Goal: Complete application form

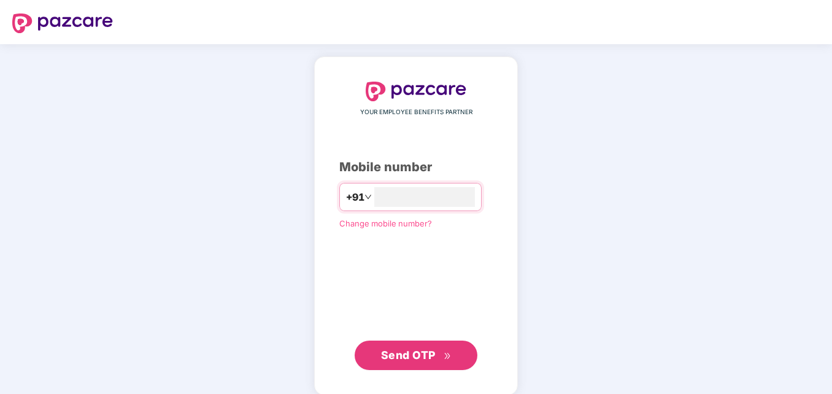
type input "**********"
click at [426, 363] on button "Send OTP" at bounding box center [416, 353] width 123 height 29
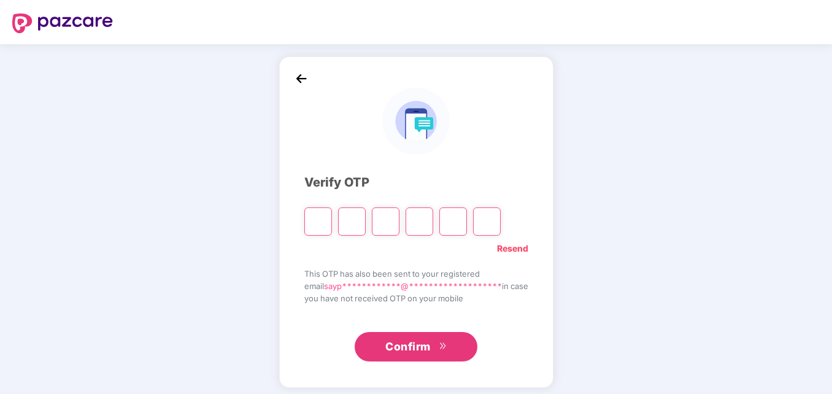
type input "*"
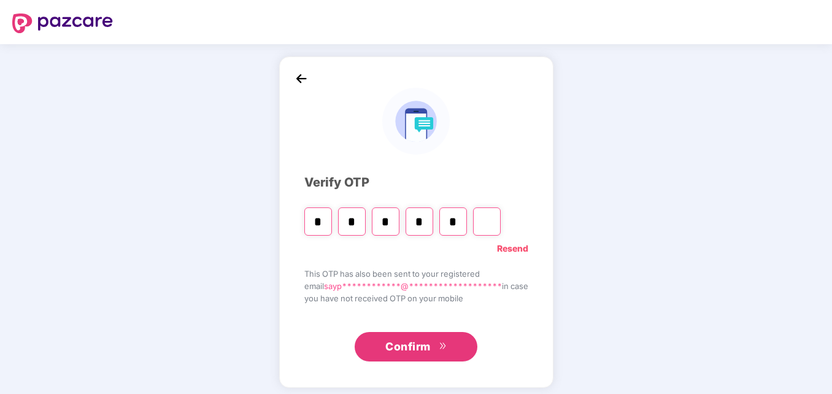
type input "*"
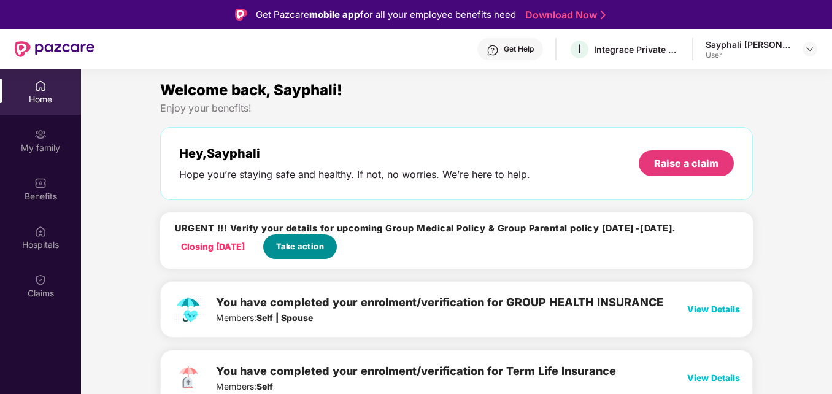
click at [302, 244] on span "Take action" at bounding box center [300, 247] width 48 height 12
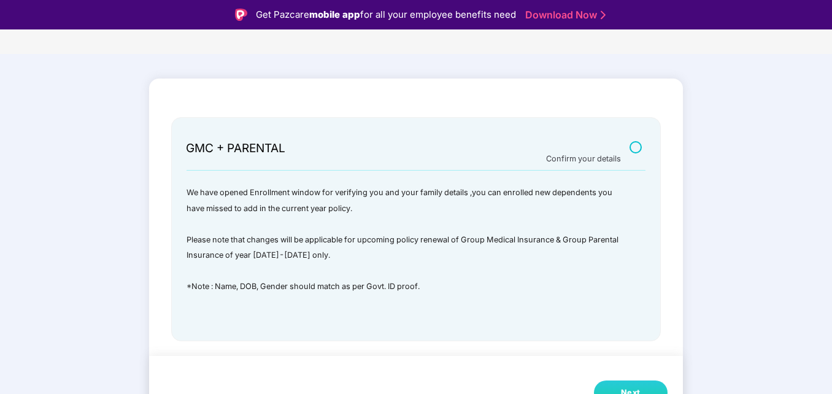
scroll to position [29, 0]
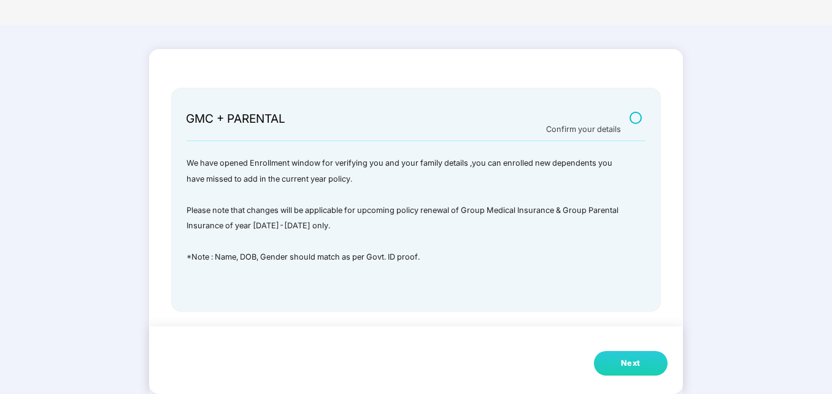
click at [633, 361] on div "Next" at bounding box center [631, 363] width 20 height 12
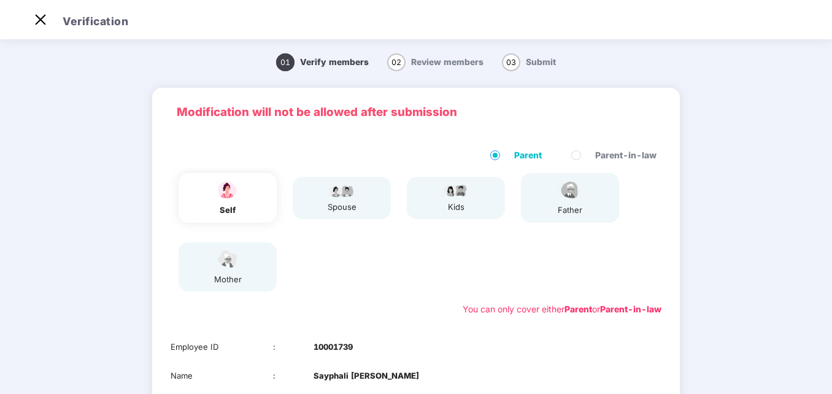
scroll to position [52, 0]
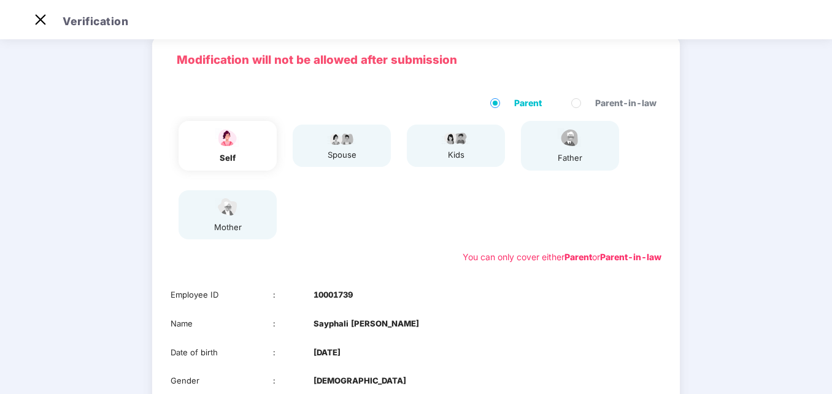
click at [573, 109] on label "Parent-in-law" at bounding box center [616, 103] width 90 height 14
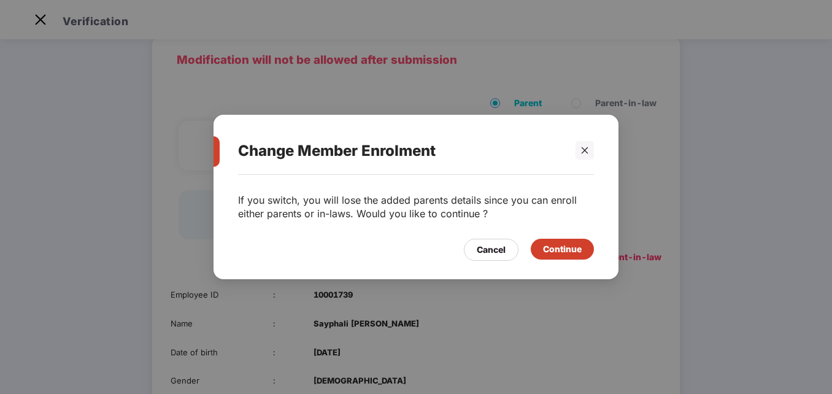
click at [560, 249] on div "Continue" at bounding box center [562, 249] width 39 height 14
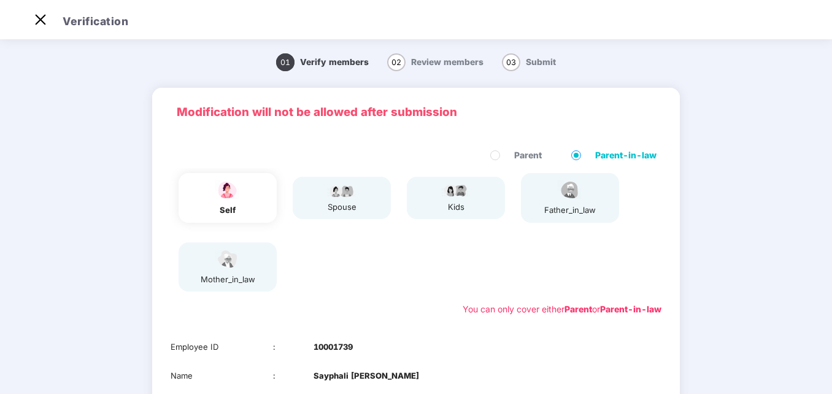
scroll to position [194, 0]
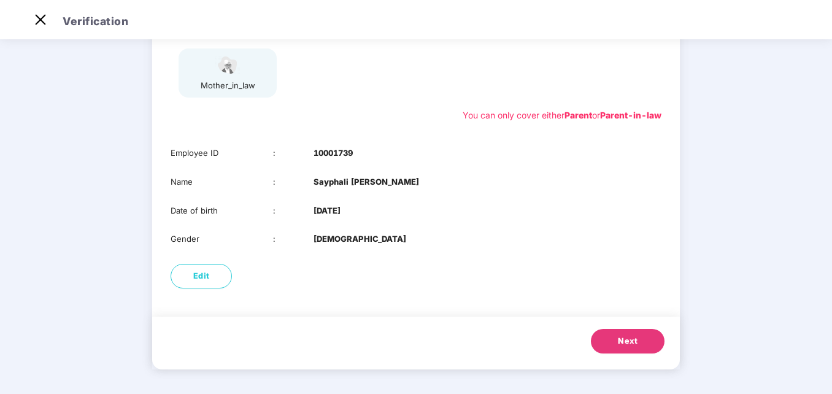
click at [628, 331] on button "Next" at bounding box center [628, 341] width 74 height 25
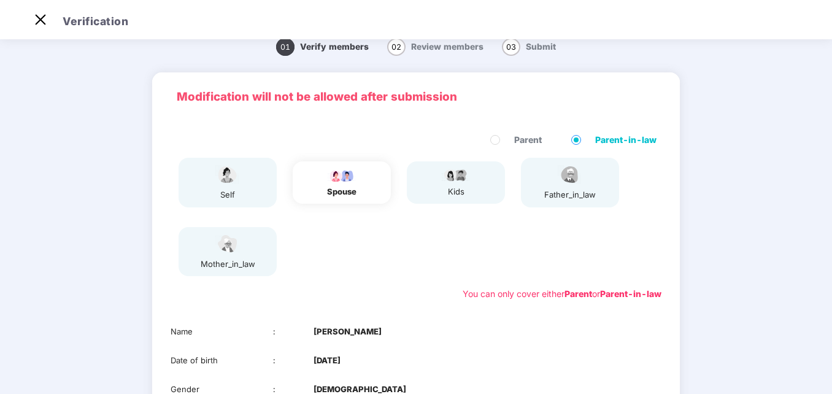
scroll to position [165, 0]
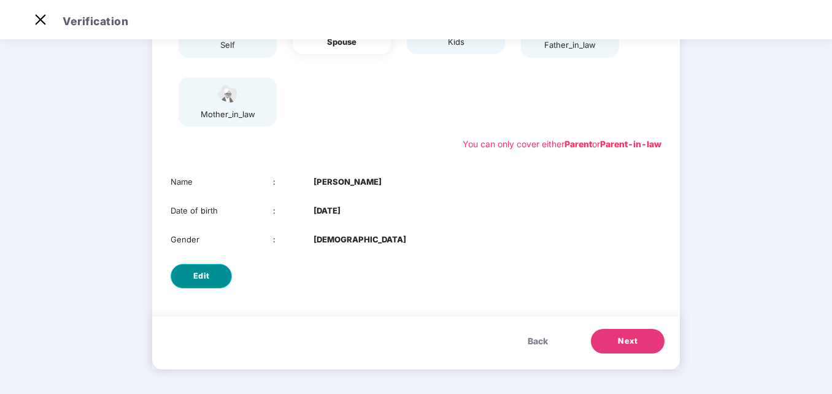
click at [214, 283] on button "Edit" at bounding box center [201, 276] width 61 height 25
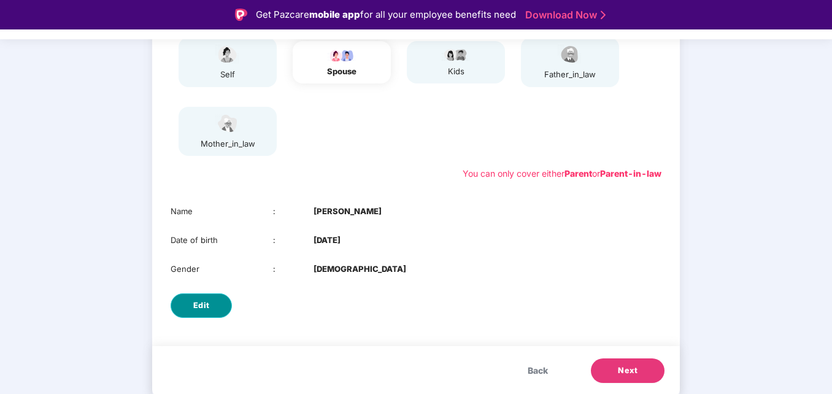
select select "****"
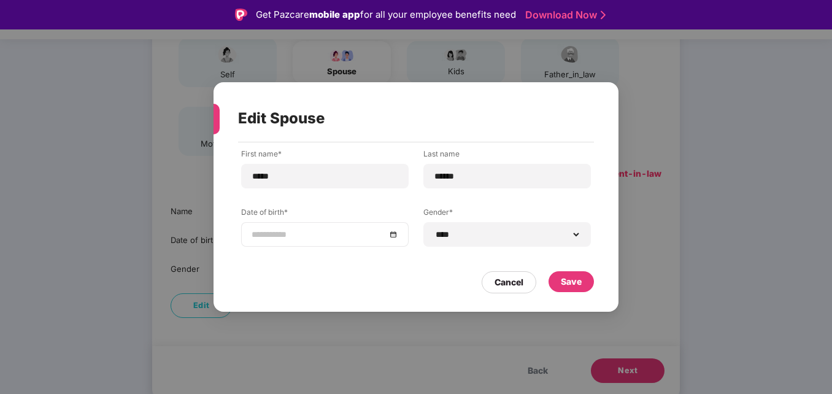
click at [396, 234] on div at bounding box center [325, 235] width 147 height 14
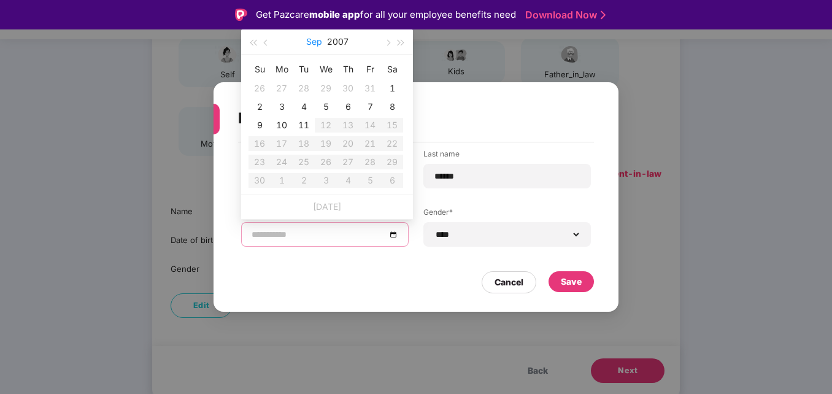
type input "**********"
click at [255, 42] on span "button" at bounding box center [253, 43] width 6 height 6
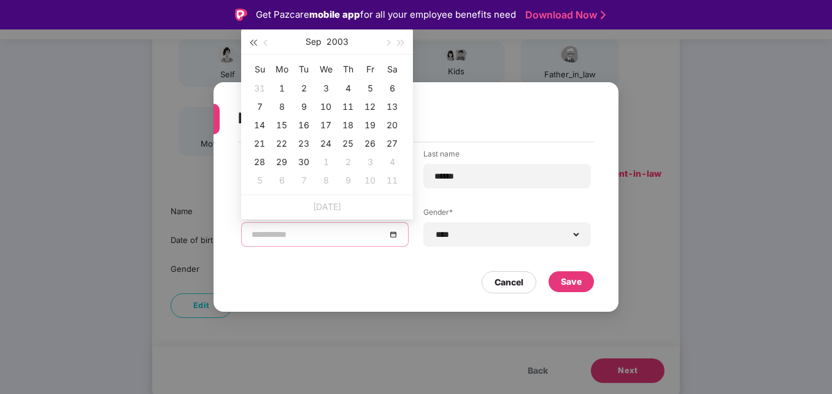
click at [255, 42] on span "button" at bounding box center [253, 43] width 6 height 6
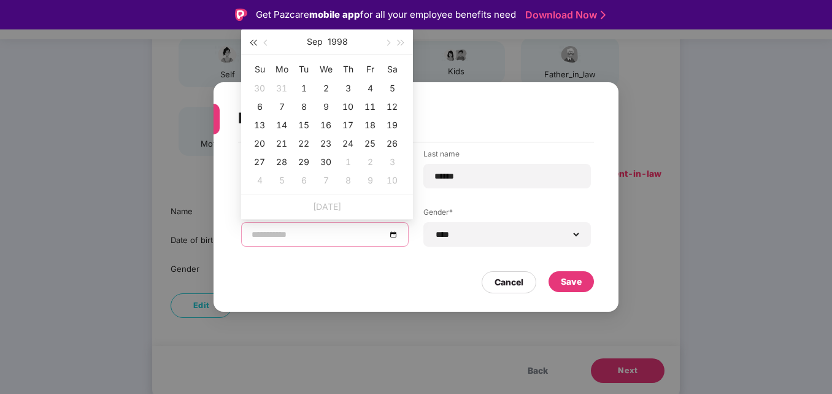
click at [255, 42] on span "button" at bounding box center [253, 43] width 6 height 6
click at [264, 42] on span "button" at bounding box center [267, 43] width 6 height 6
click at [265, 37] on button "button" at bounding box center [267, 41] width 14 height 25
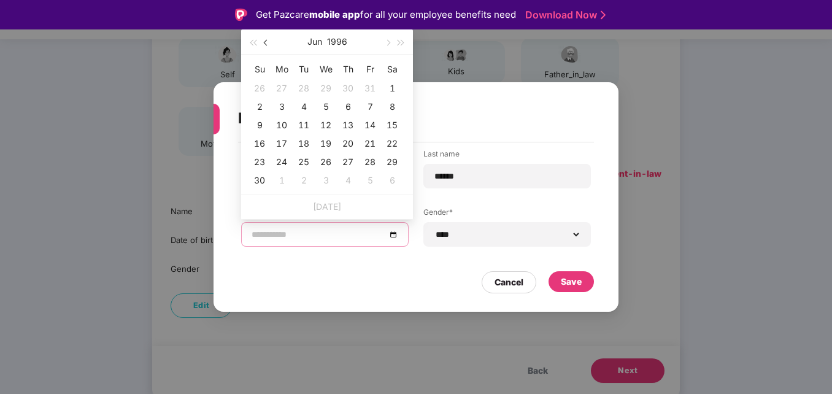
click at [265, 37] on button "button" at bounding box center [267, 41] width 14 height 25
click at [268, 45] on button "button" at bounding box center [267, 41] width 14 height 25
type input "**********"
click at [307, 102] on div "5" at bounding box center [303, 106] width 15 height 15
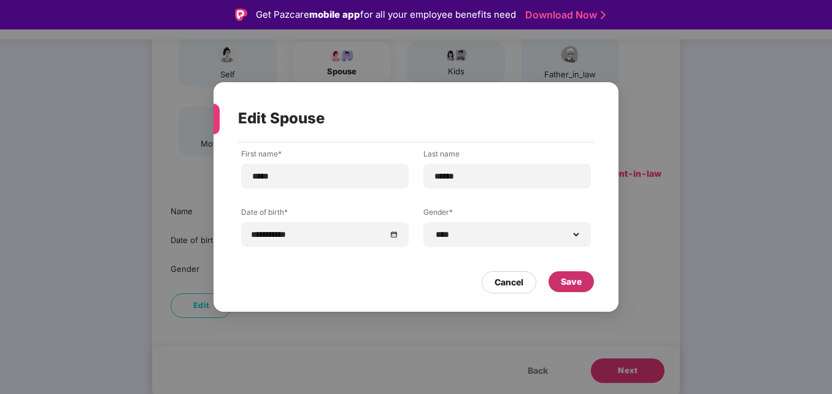
click at [579, 272] on div "Save" at bounding box center [571, 281] width 45 height 21
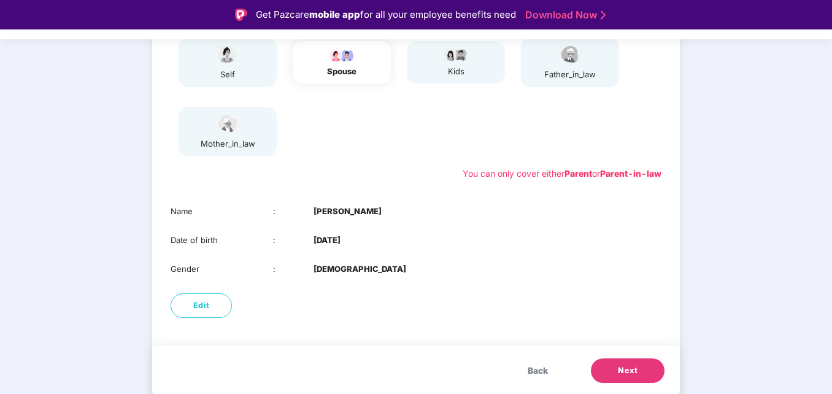
scroll to position [29, 0]
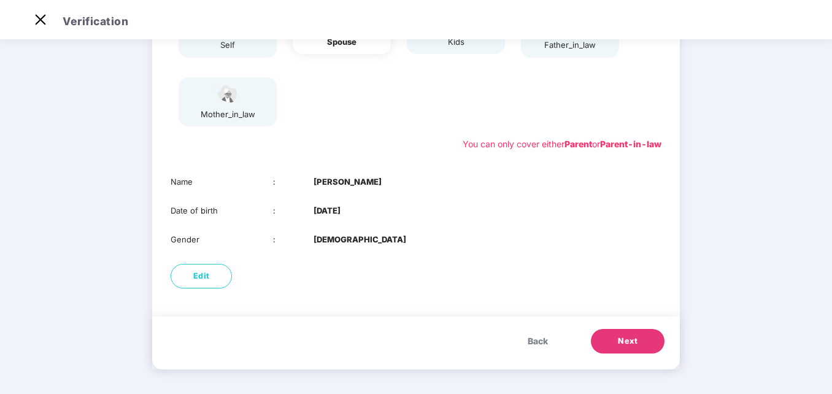
click at [621, 345] on span "Next" at bounding box center [628, 341] width 20 height 12
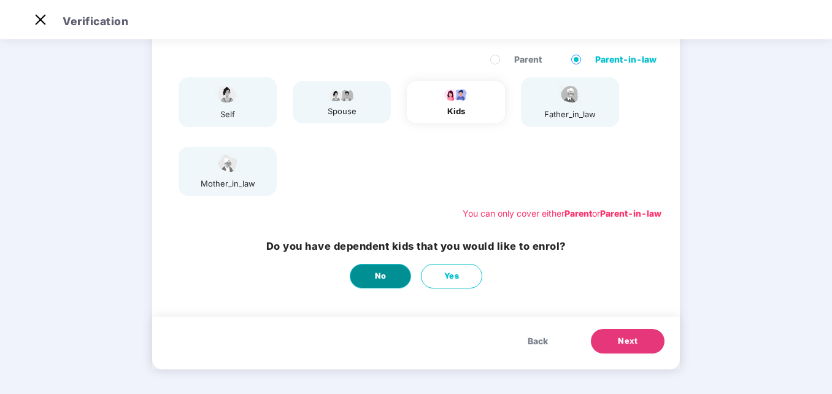
click at [379, 276] on span "No" at bounding box center [381, 276] width 12 height 12
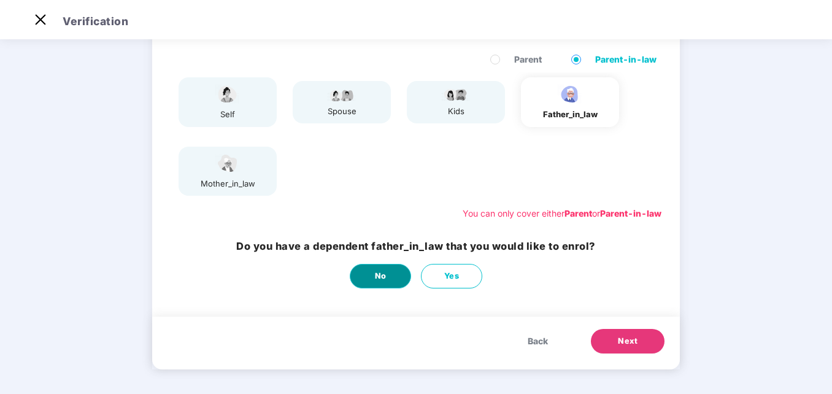
scroll to position [0, 0]
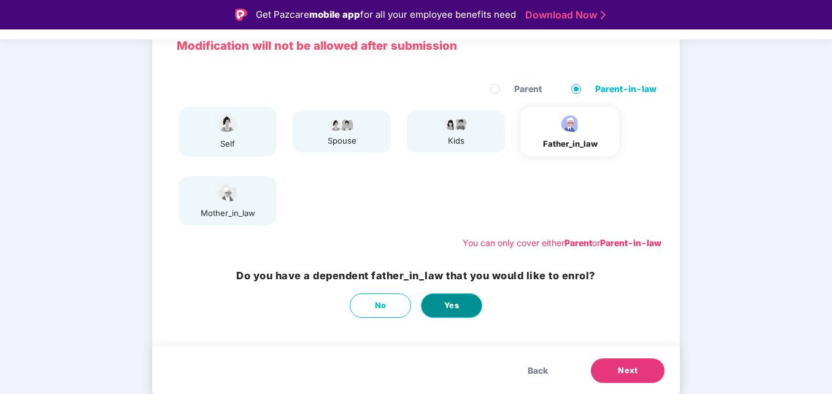
click at [446, 306] on span "Yes" at bounding box center [451, 305] width 15 height 12
select select "****"
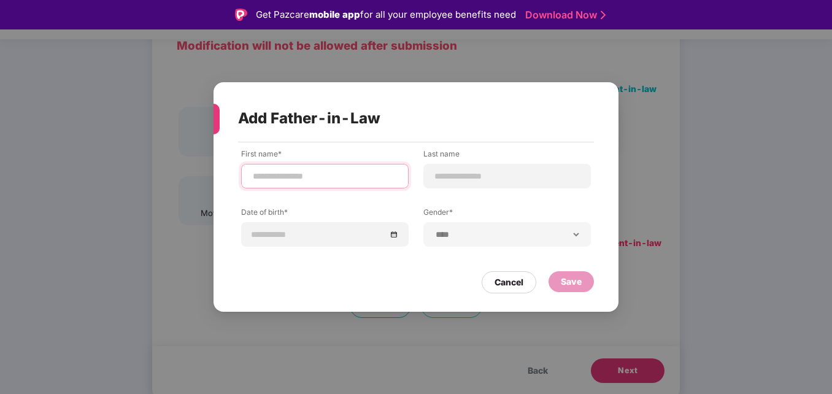
click at [309, 174] on input at bounding box center [325, 176] width 147 height 13
type input "**********"
click at [444, 183] on div at bounding box center [507, 176] width 168 height 25
click at [447, 176] on input at bounding box center [507, 176] width 147 height 13
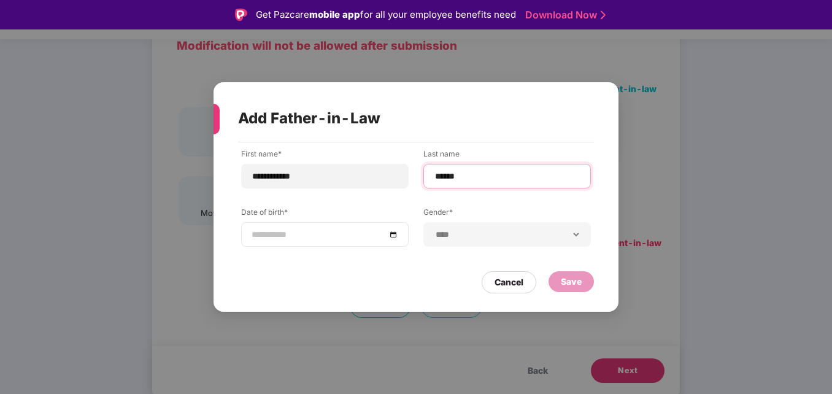
type input "******"
click at [394, 237] on div at bounding box center [325, 235] width 147 height 14
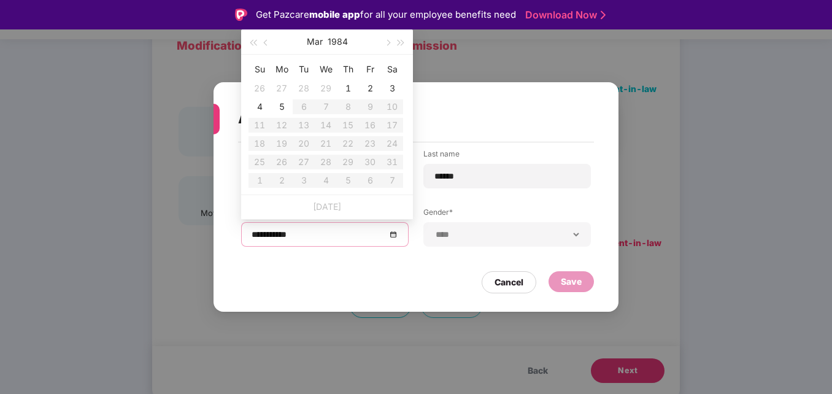
type input "**********"
click at [262, 40] on button "button" at bounding box center [267, 41] width 14 height 25
click at [254, 41] on span "button" at bounding box center [253, 43] width 6 height 6
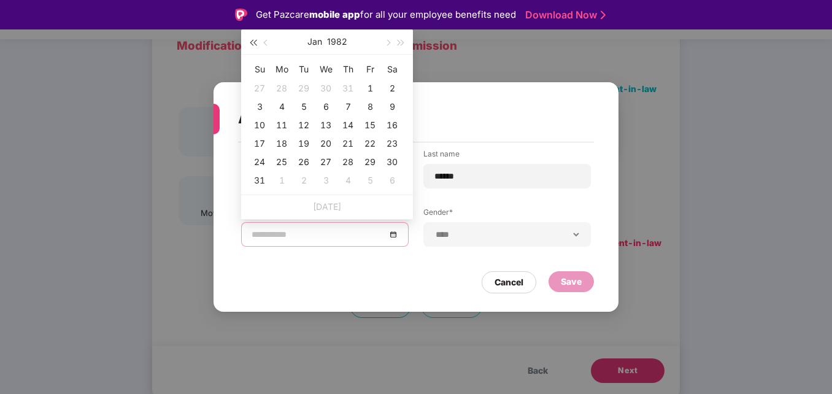
click at [254, 41] on span "button" at bounding box center [253, 43] width 6 height 6
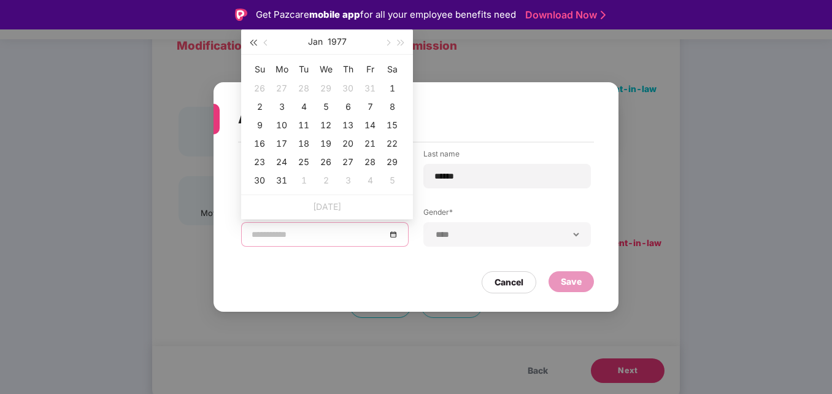
click at [254, 41] on span "button" at bounding box center [253, 43] width 6 height 6
click at [255, 42] on span "button" at bounding box center [253, 43] width 6 height 6
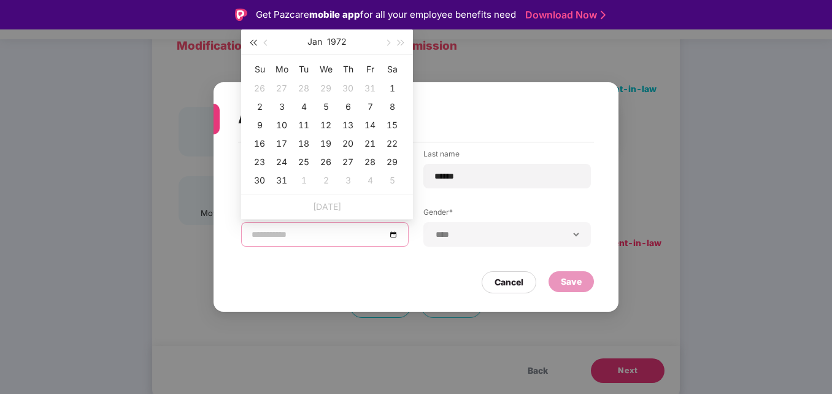
click at [254, 42] on span "button" at bounding box center [253, 43] width 6 height 6
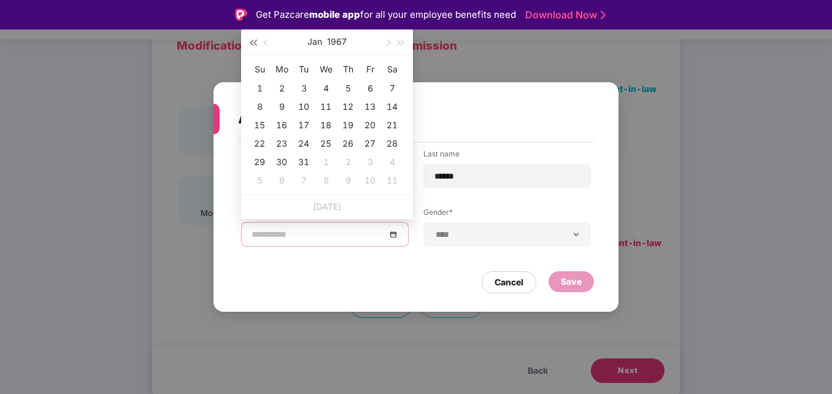
click at [254, 42] on span "button" at bounding box center [253, 43] width 6 height 6
click at [389, 44] on button "button" at bounding box center [387, 41] width 14 height 25
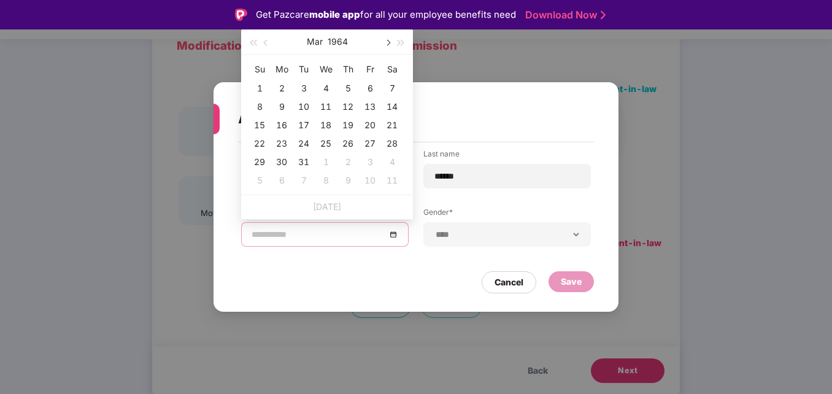
click at [389, 44] on button "button" at bounding box center [387, 41] width 14 height 25
click at [263, 42] on button "button" at bounding box center [267, 41] width 14 height 25
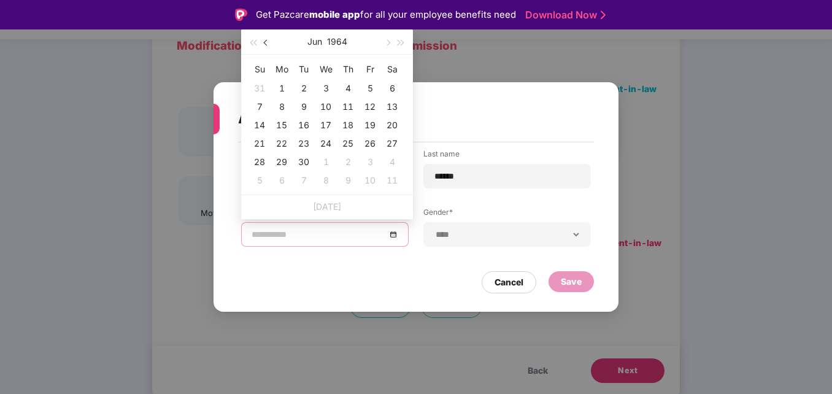
click at [270, 42] on button "button" at bounding box center [267, 41] width 14 height 25
click at [389, 44] on span "button" at bounding box center [387, 43] width 6 height 6
type input "**********"
click at [284, 145] on div "22" at bounding box center [281, 143] width 15 height 15
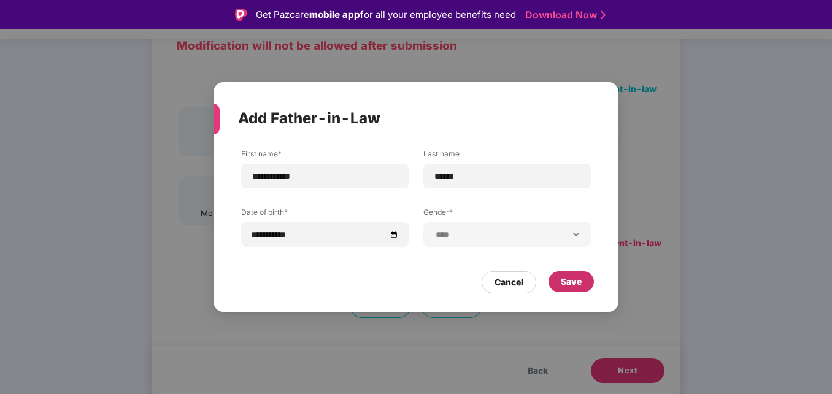
click at [569, 284] on div "Save" at bounding box center [571, 282] width 21 height 14
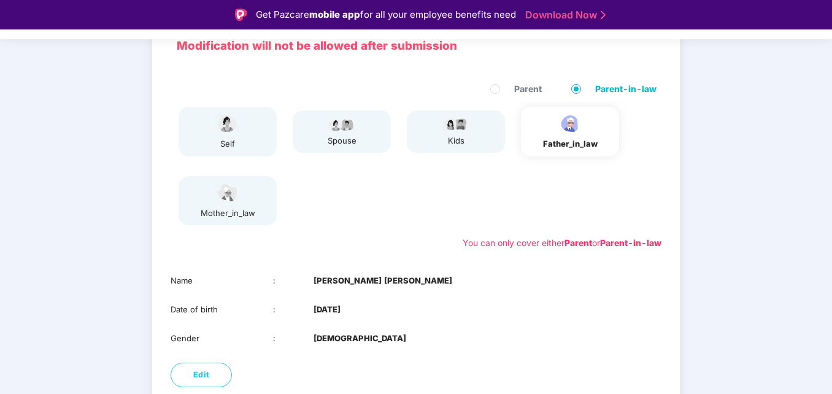
scroll to position [165, 0]
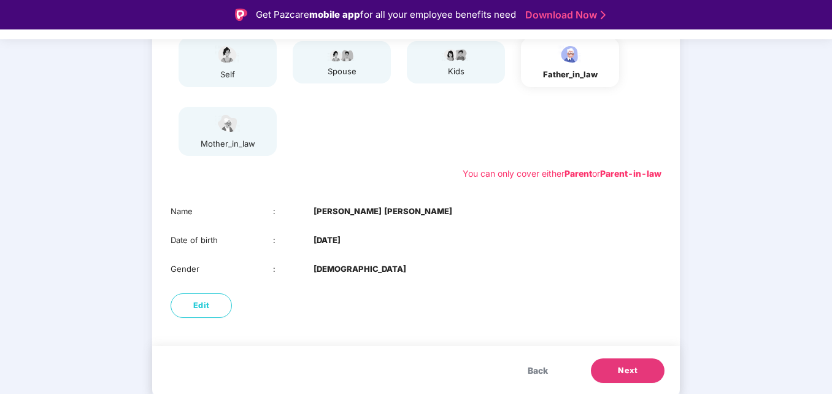
click at [641, 365] on button "Next" at bounding box center [628, 370] width 74 height 25
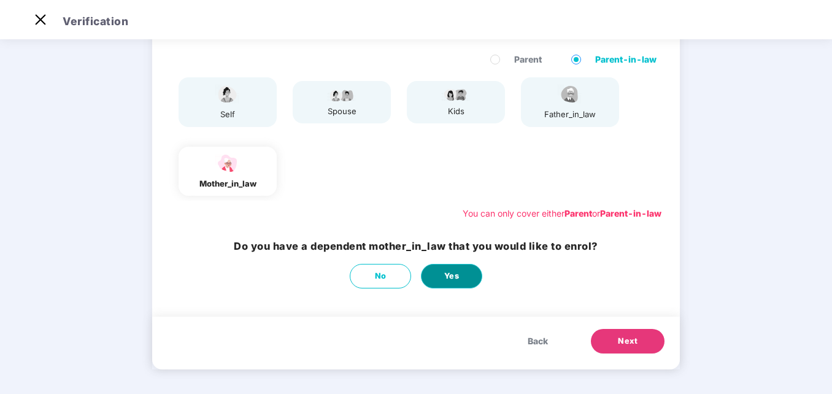
click at [444, 273] on span "Yes" at bounding box center [451, 276] width 15 height 12
select select "******"
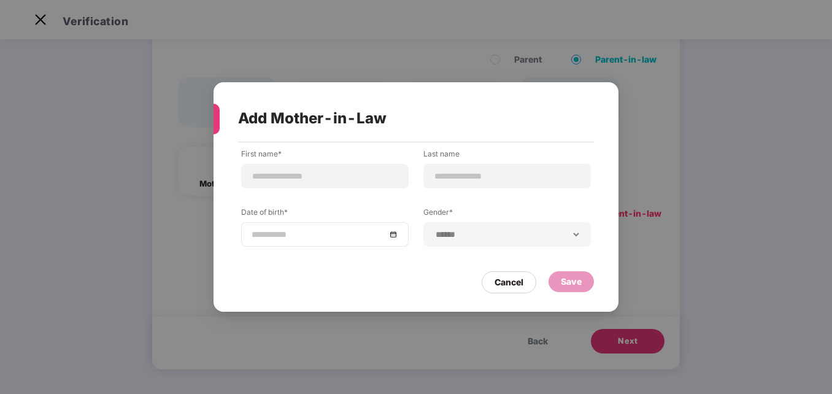
click at [393, 234] on div at bounding box center [325, 235] width 147 height 14
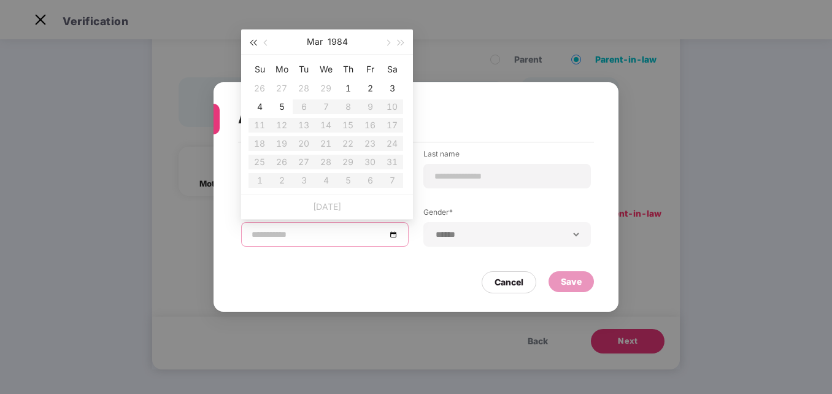
click at [256, 42] on span "button" at bounding box center [253, 43] width 6 height 6
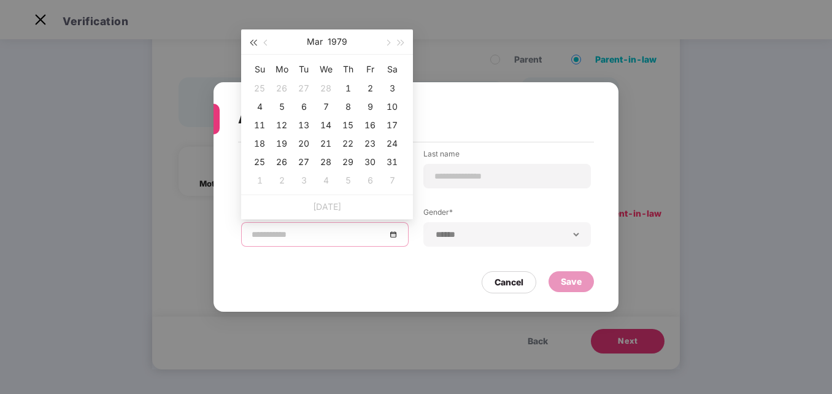
click at [256, 42] on span "button" at bounding box center [253, 43] width 6 height 6
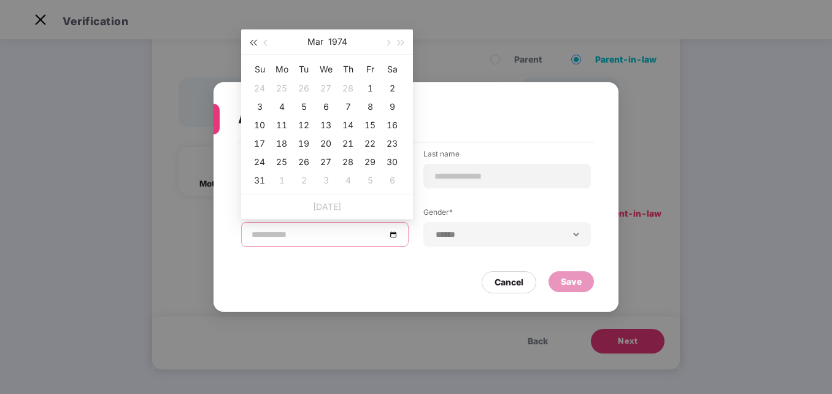
click at [256, 42] on span "button" at bounding box center [253, 43] width 6 height 6
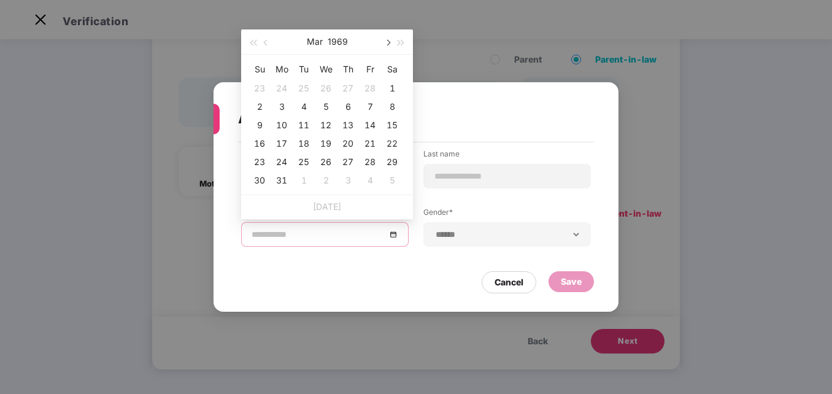
click at [385, 41] on span "button" at bounding box center [387, 43] width 6 height 6
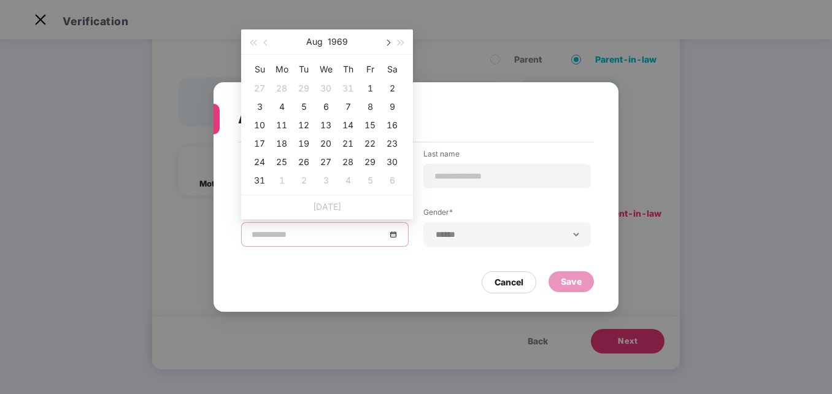
click at [385, 41] on span "button" at bounding box center [387, 43] width 6 height 6
type input "**********"
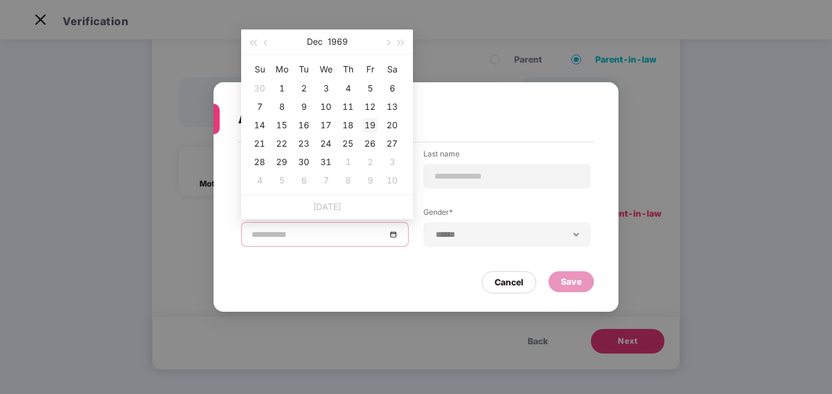
click at [372, 125] on div "19" at bounding box center [370, 125] width 15 height 15
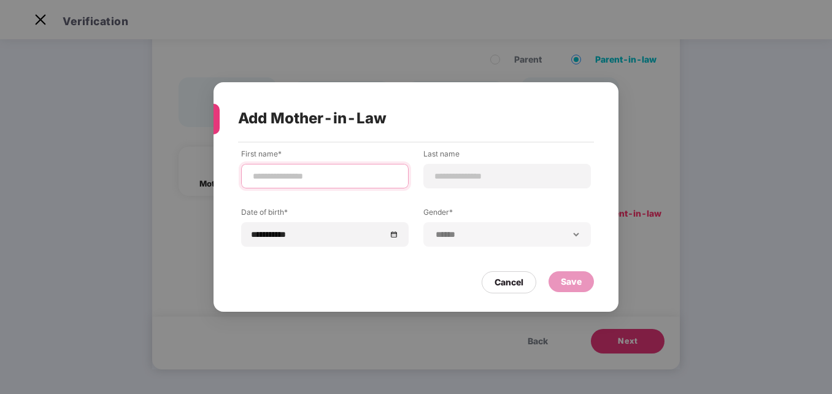
click at [336, 174] on input at bounding box center [325, 176] width 147 height 13
type input "*******"
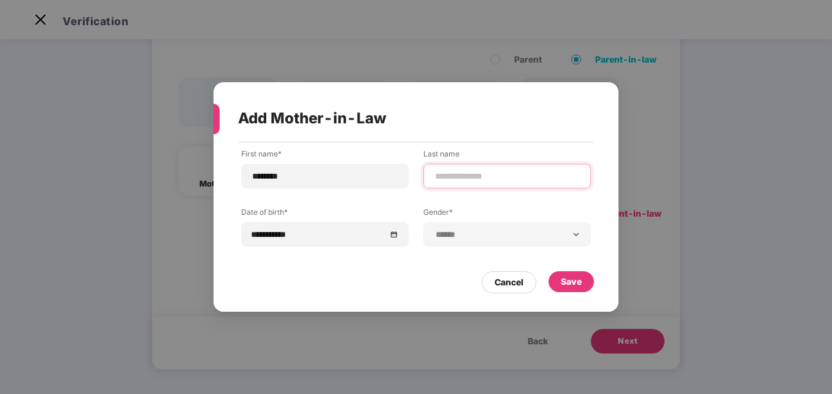
click at [469, 172] on input at bounding box center [507, 176] width 147 height 13
type input "******"
click at [576, 282] on div "Save" at bounding box center [571, 282] width 21 height 14
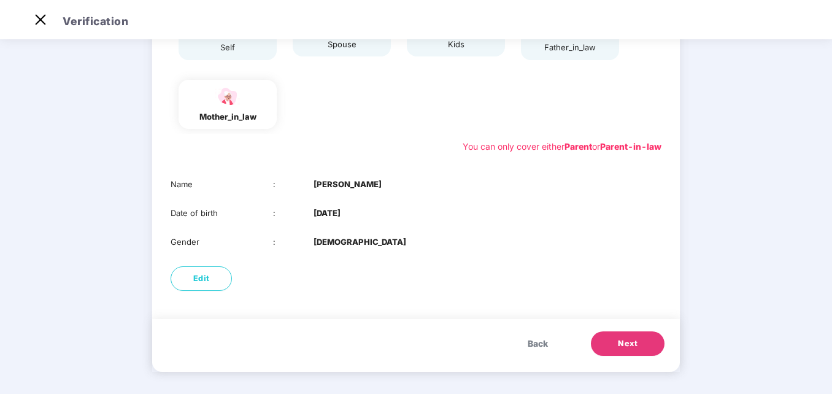
scroll to position [163, 0]
click at [638, 334] on button "Next" at bounding box center [628, 343] width 74 height 25
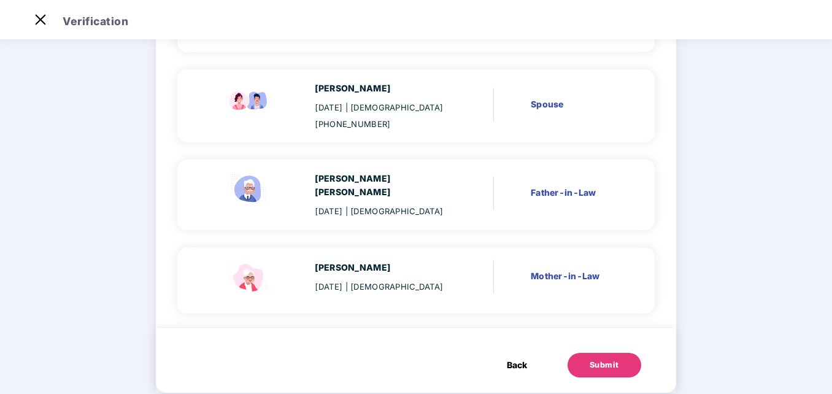
scroll to position [183, 0]
click at [590, 358] on div "Submit" at bounding box center [604, 364] width 29 height 12
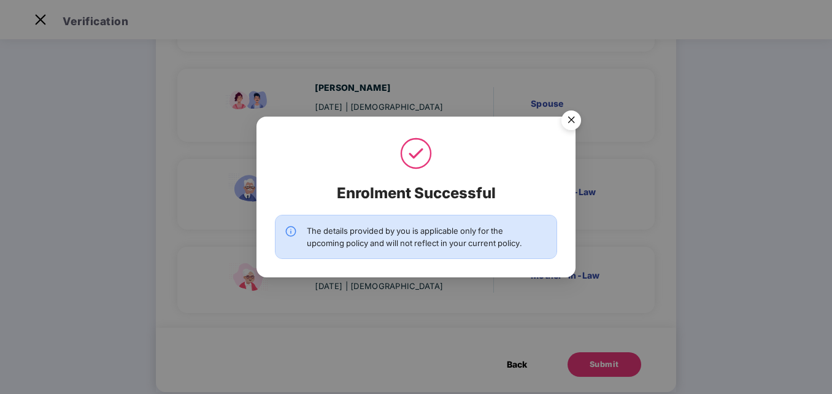
click at [576, 118] on img "Close" at bounding box center [571, 122] width 34 height 34
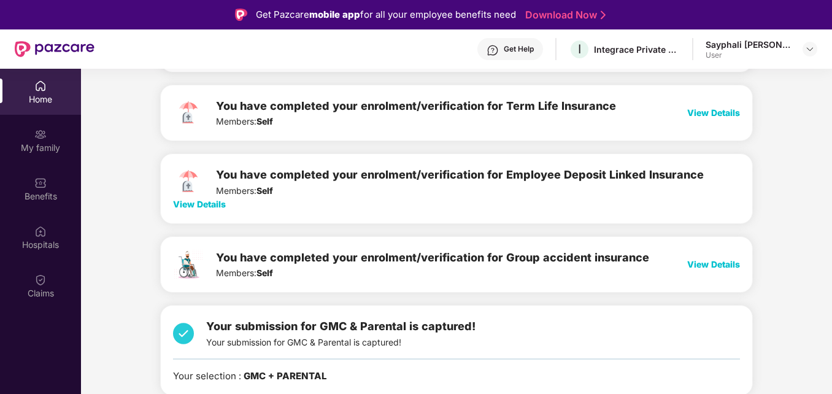
scroll to position [196, 0]
click at [268, 344] on div "Your submission for GMC & Parental is captured! Your submission for GMC & Paren…" at bounding box center [340, 333] width 269 height 31
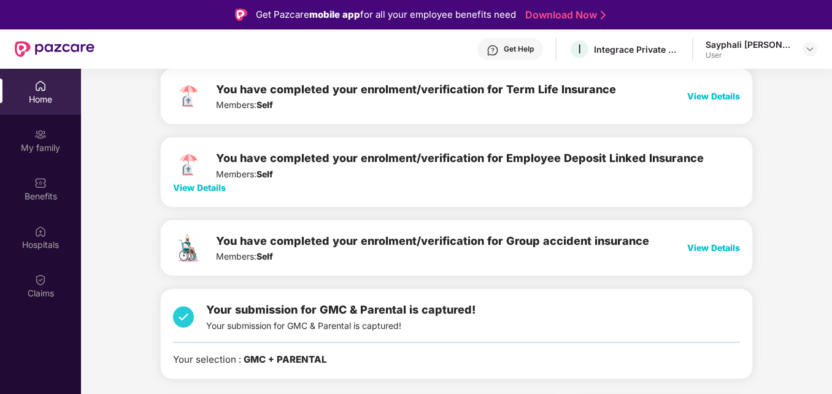
scroll to position [208, 0]
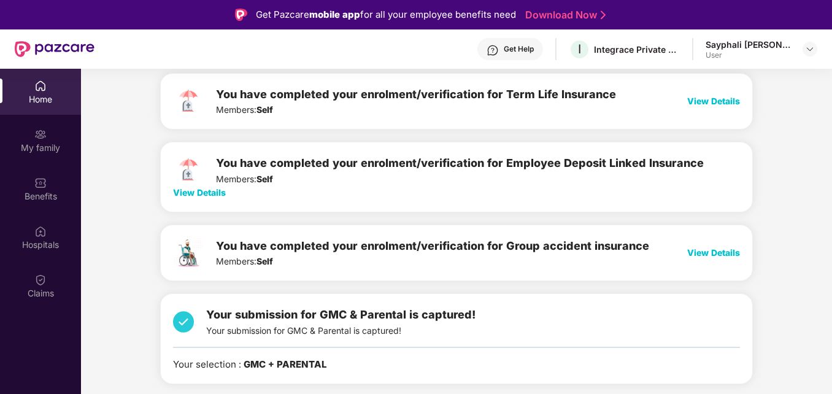
click at [706, 253] on span "View Details" at bounding box center [713, 252] width 53 height 10
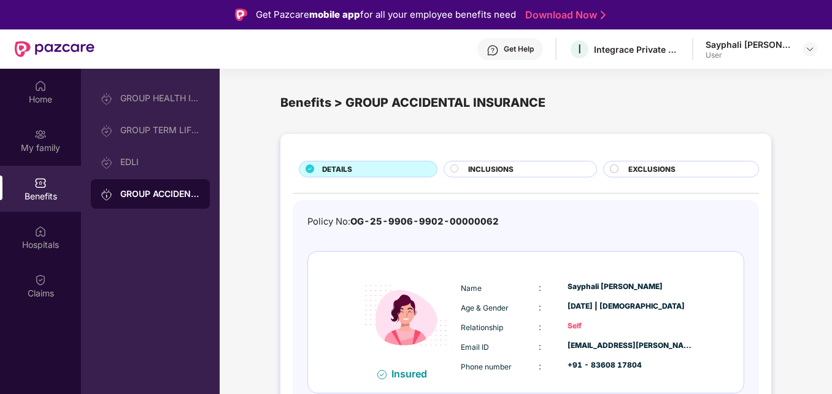
scroll to position [7, 0]
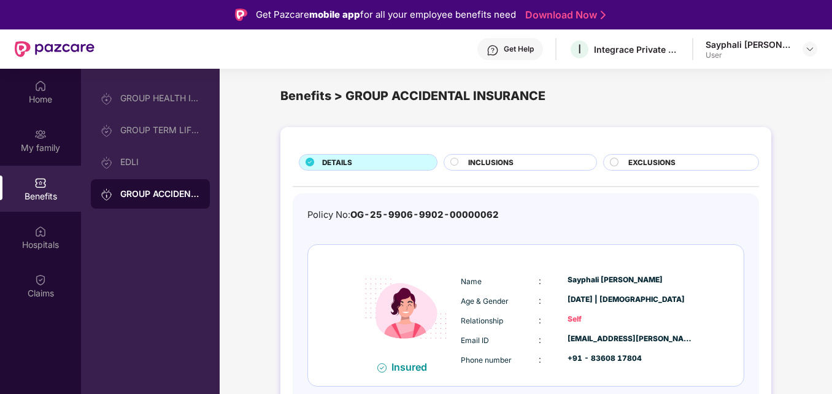
click at [488, 158] on span "INCLUSIONS" at bounding box center [490, 162] width 45 height 11
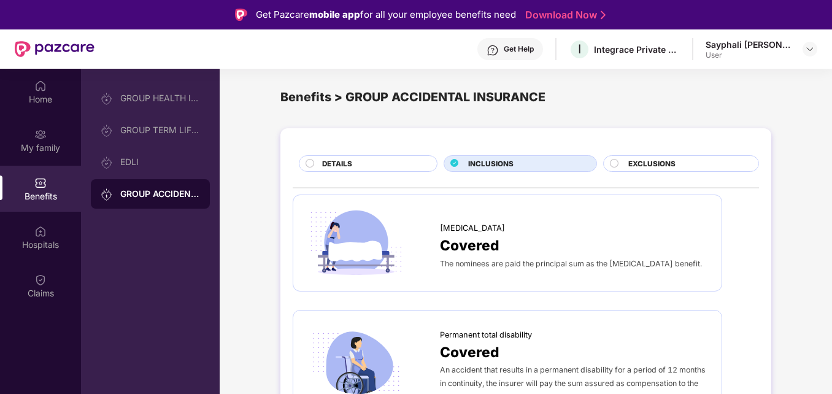
scroll to position [0, 0]
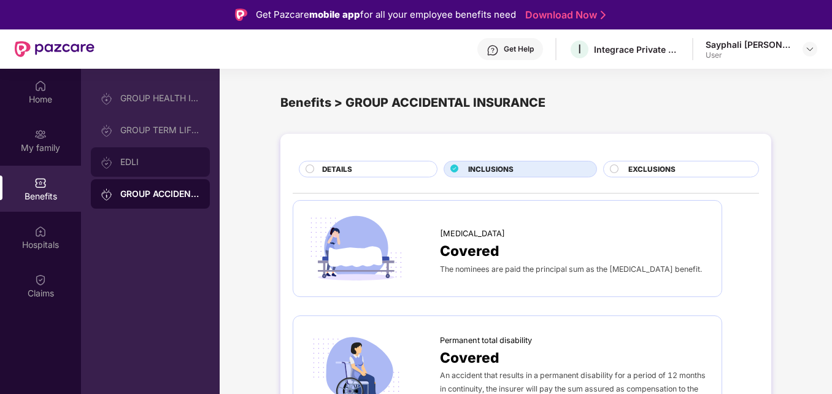
click at [147, 163] on div "EDLI" at bounding box center [160, 162] width 80 height 10
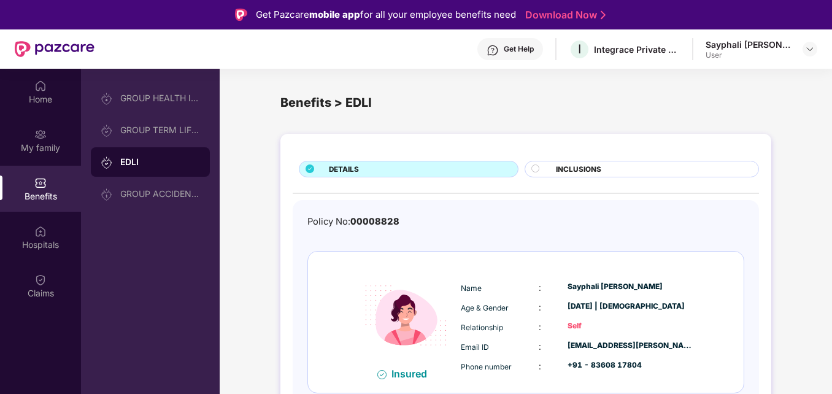
click at [606, 169] on div "INCLUSIONS" at bounding box center [651, 170] width 203 height 13
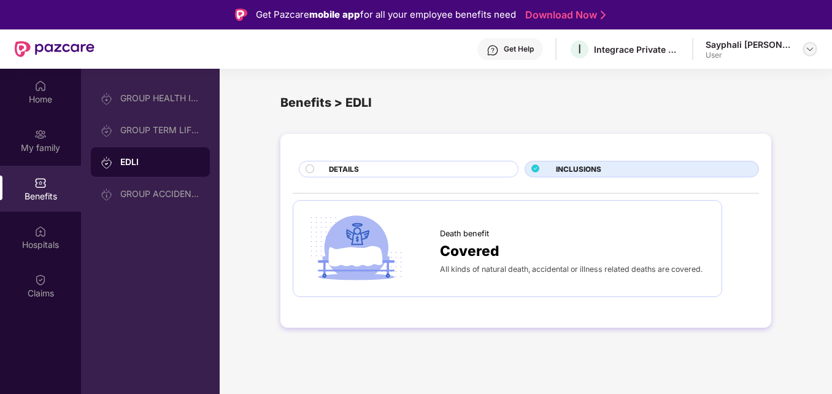
click at [812, 52] on img at bounding box center [810, 49] width 10 height 10
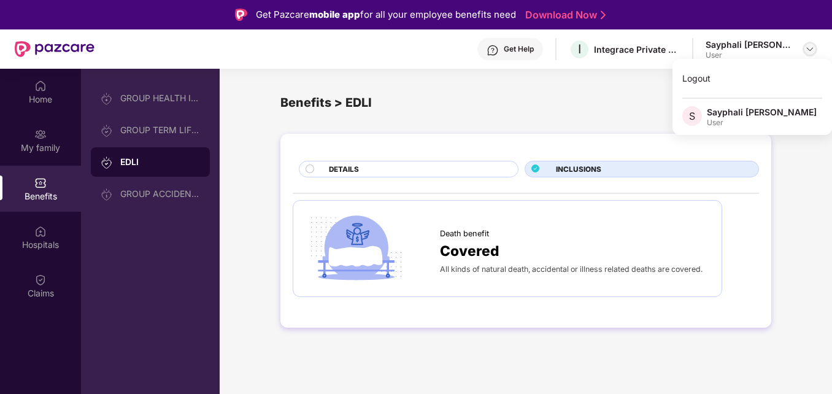
click at [812, 52] on img at bounding box center [810, 49] width 10 height 10
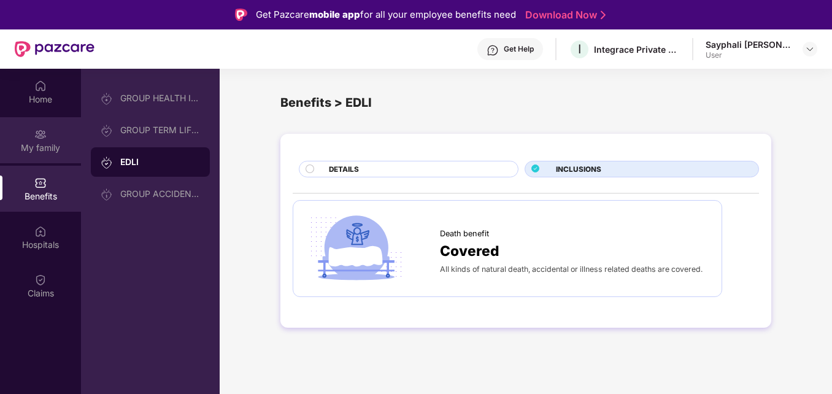
click at [44, 144] on div "My family" at bounding box center [40, 148] width 81 height 12
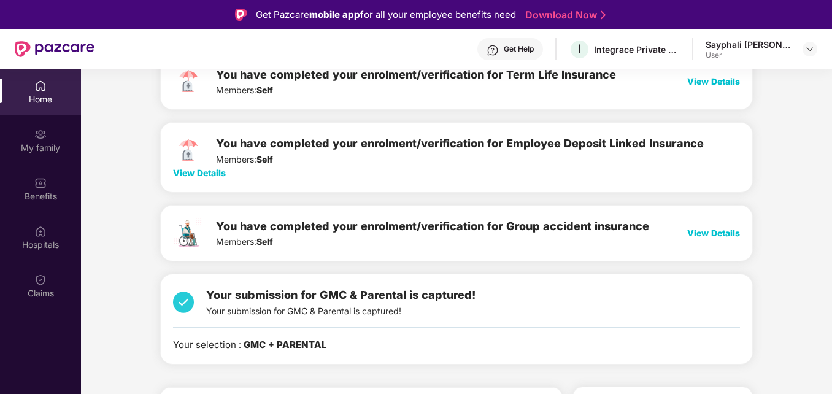
scroll to position [280, 0]
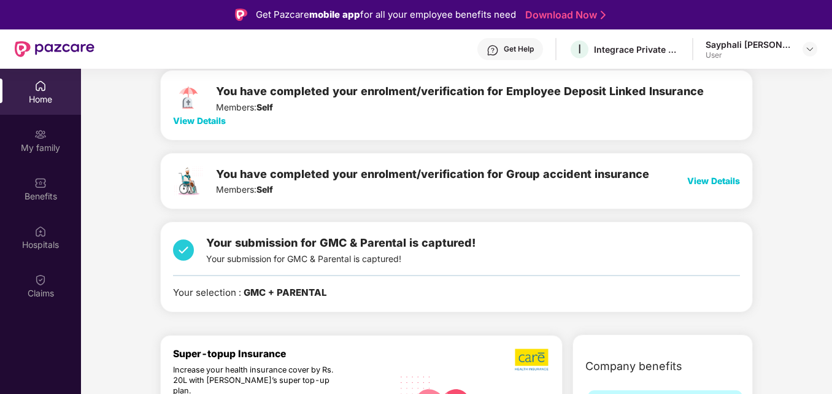
click at [292, 249] on span "Your submission for GMC & Parental is captured!" at bounding box center [340, 242] width 269 height 13
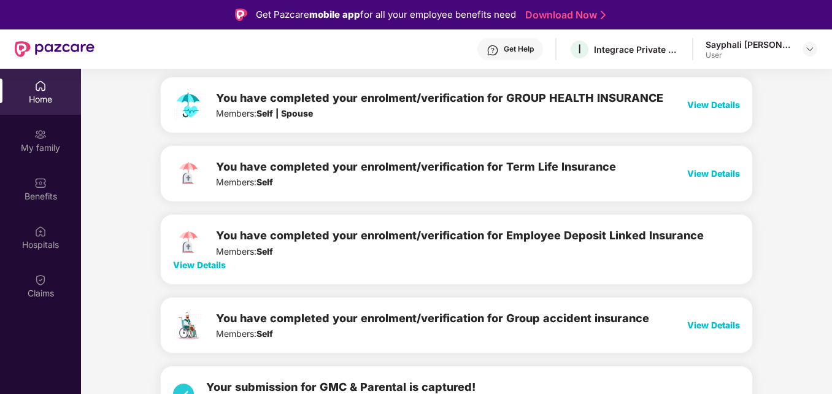
scroll to position [135, 0]
click at [702, 104] on span "View Details" at bounding box center [713, 105] width 53 height 10
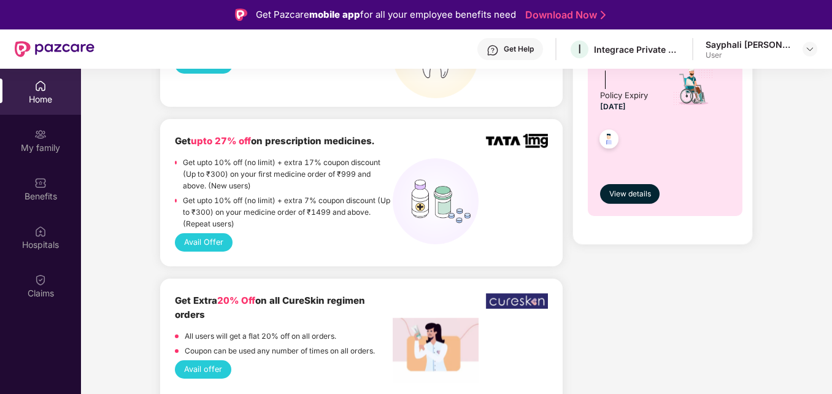
scroll to position [1546, 0]
click at [280, 293] on div "Get Extra 20% Off on all CureSkin regimen orders" at bounding box center [283, 307] width 217 height 29
click at [214, 360] on button "Avail offer" at bounding box center [203, 369] width 56 height 18
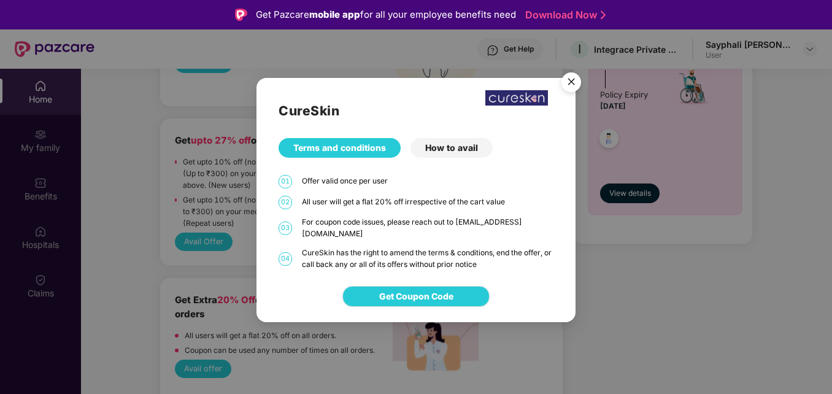
click at [457, 153] on div "How to avail" at bounding box center [452, 148] width 82 height 20
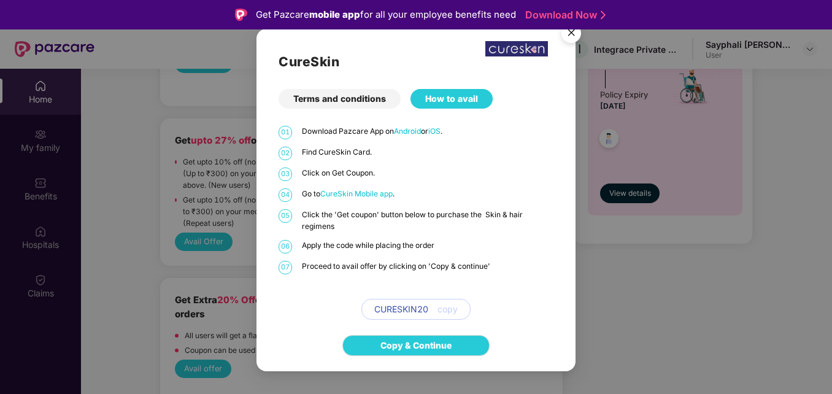
click at [576, 34] on img "Close" at bounding box center [571, 35] width 34 height 34
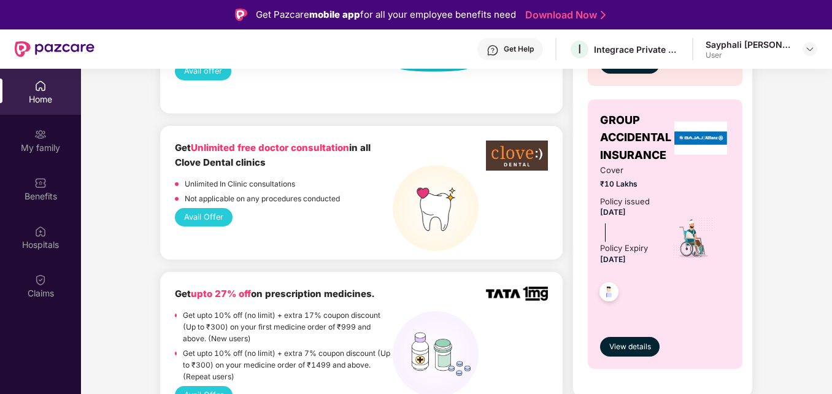
scroll to position [1392, 0]
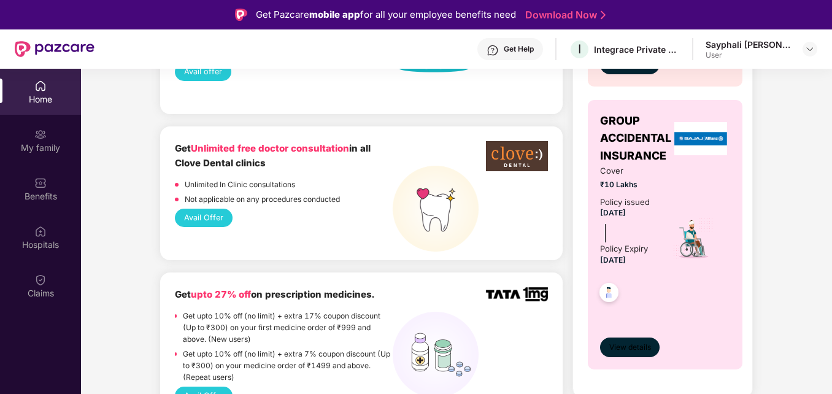
click at [623, 347] on span "View details" at bounding box center [630, 348] width 42 height 12
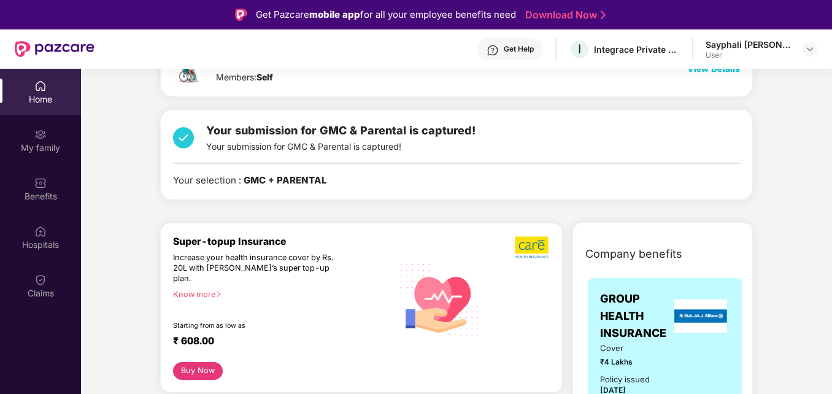
scroll to position [393, 0]
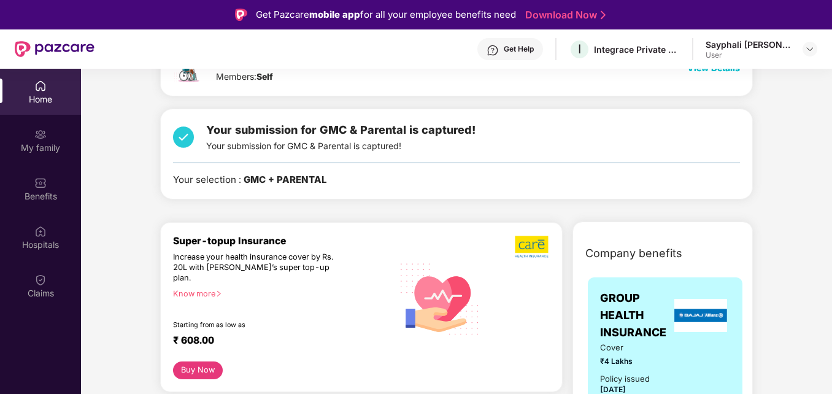
click at [366, 141] on div "Your submission for GMC & Parental is captured! Your submission for GMC & Paren…" at bounding box center [340, 137] width 269 height 31
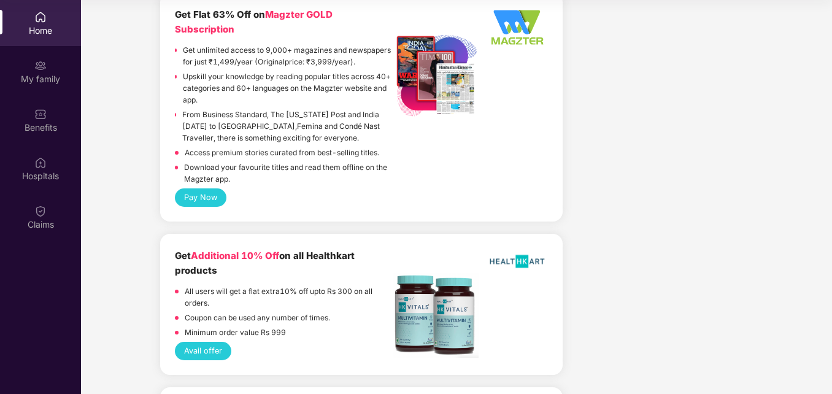
scroll to position [3154, 0]
